Goal: Information Seeking & Learning: Learn about a topic

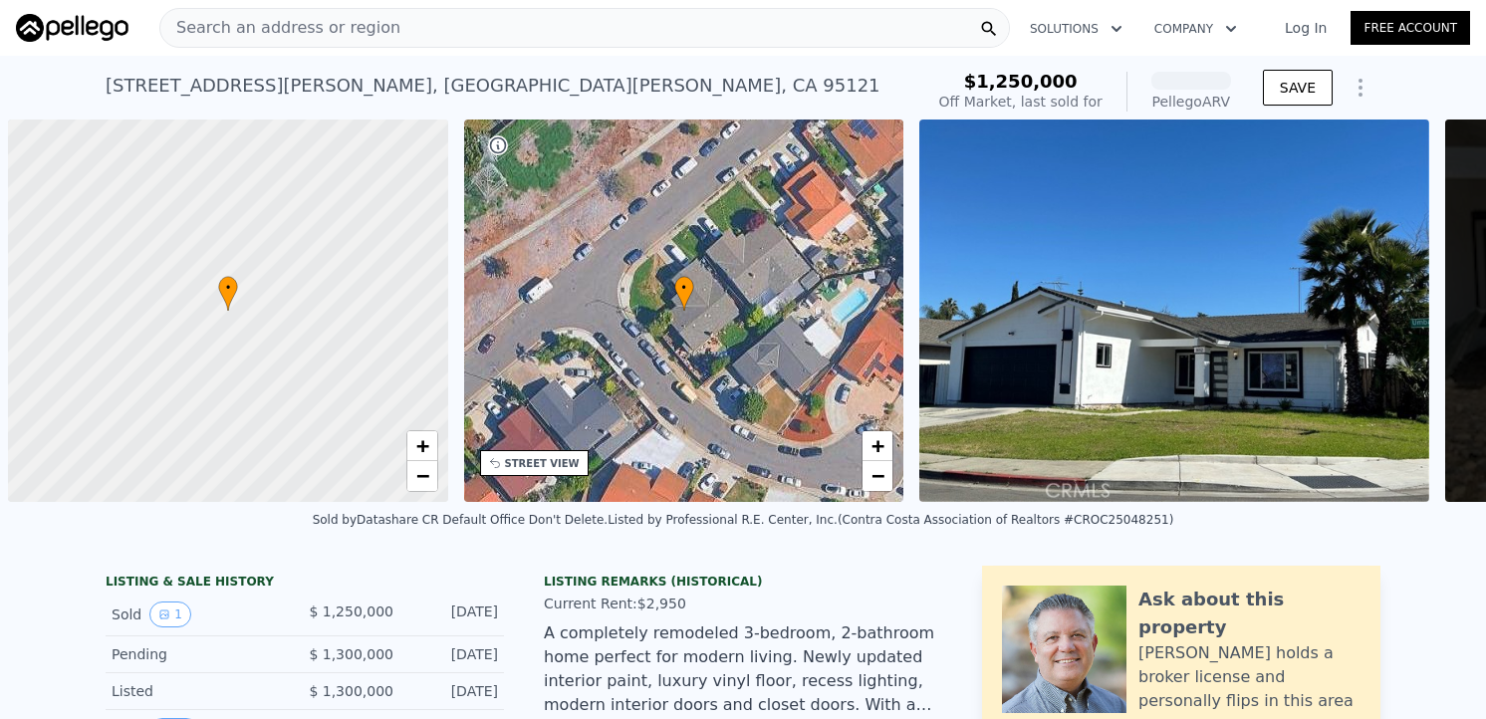
scroll to position [0, 8]
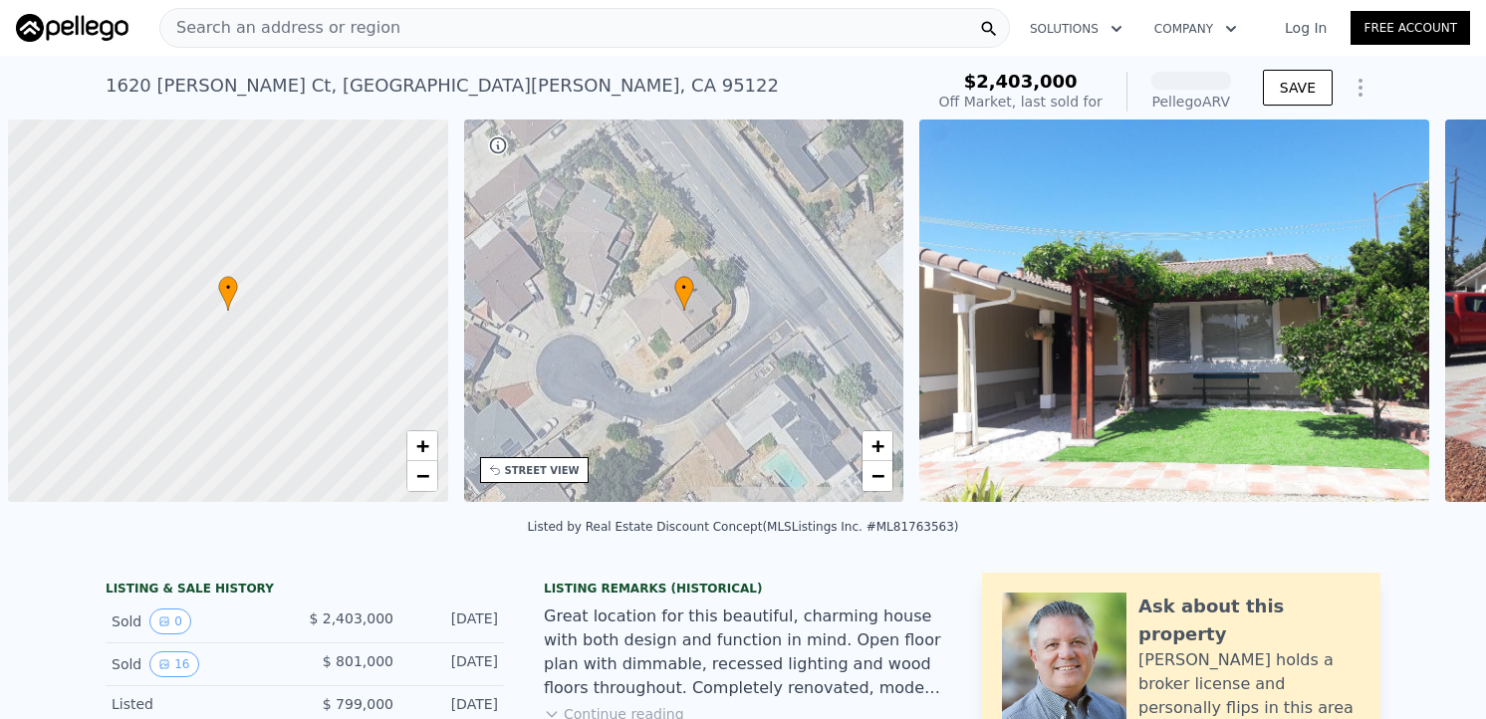
scroll to position [0, 8]
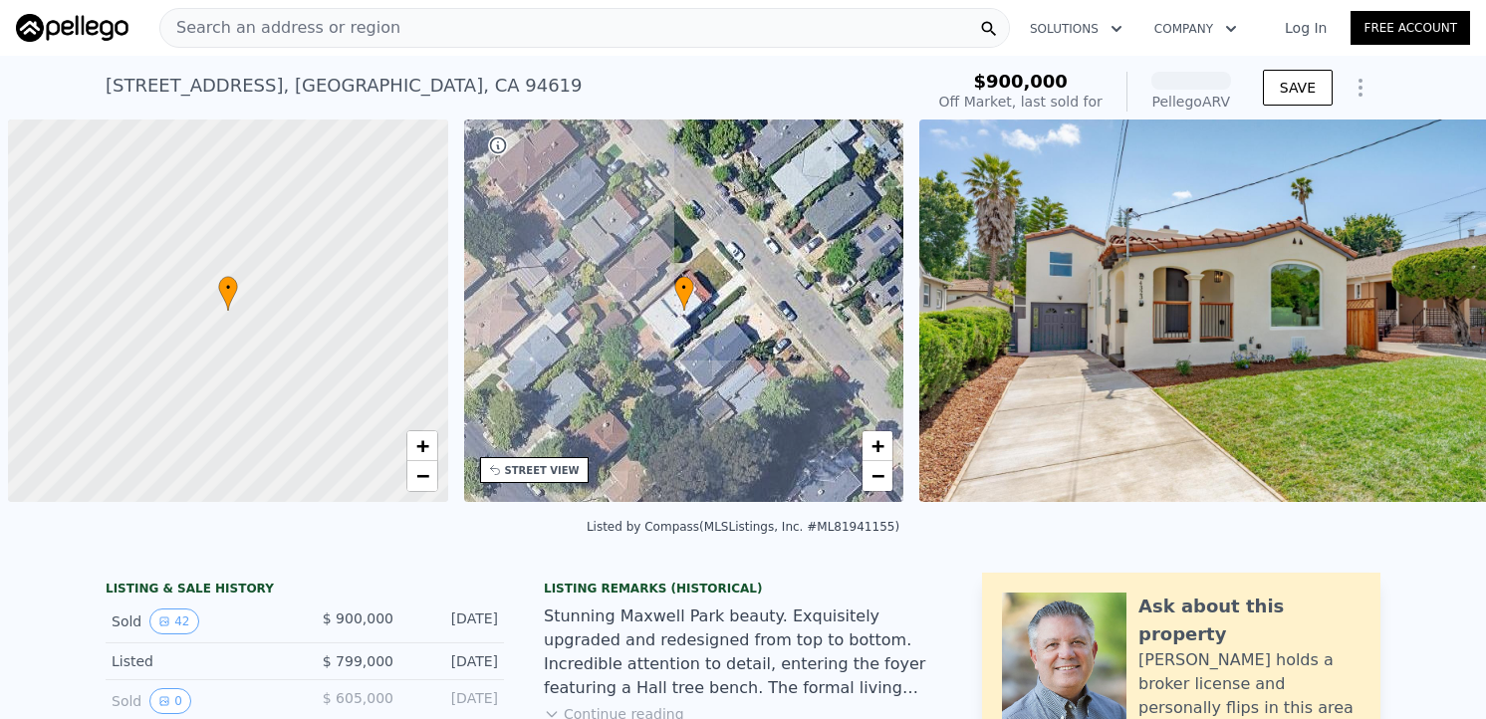
scroll to position [0, 8]
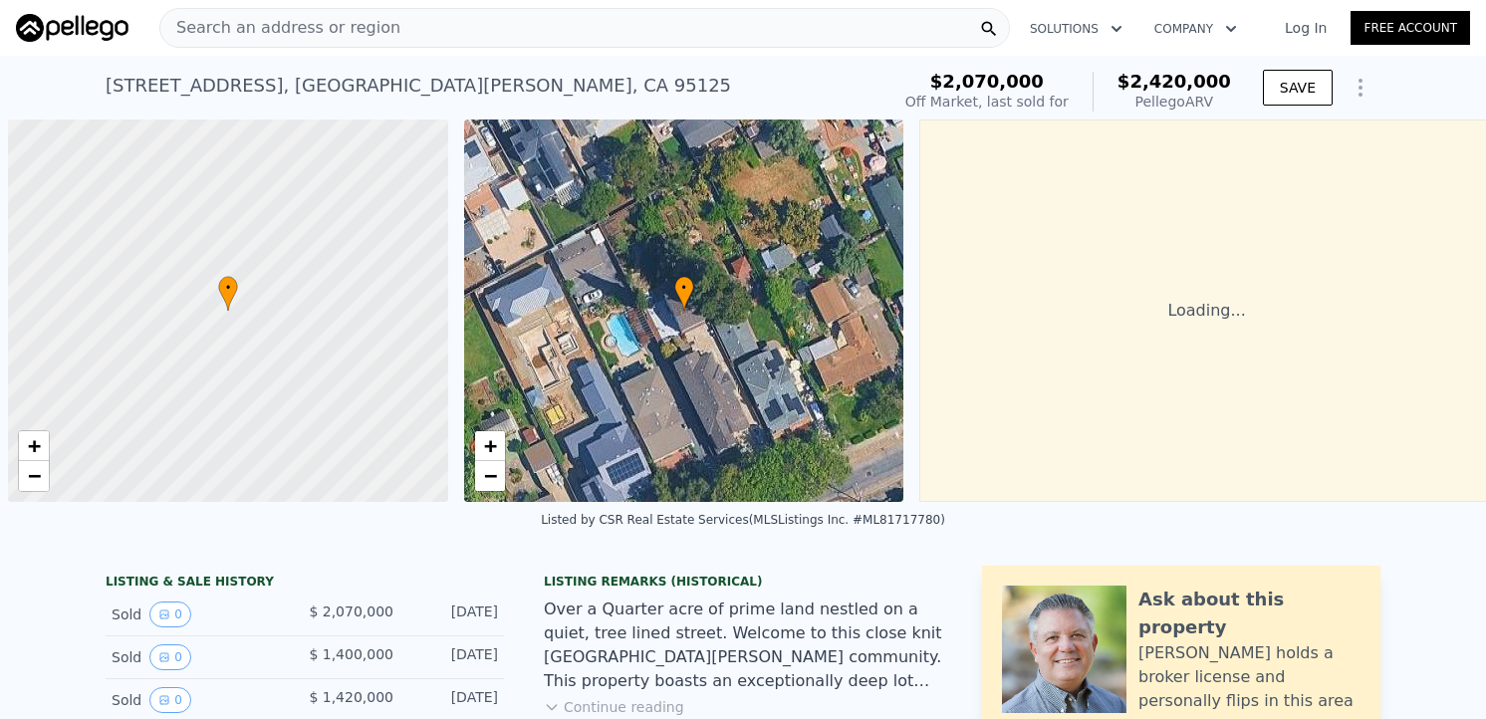
scroll to position [0, 8]
